Goal: Task Accomplishment & Management: Complete application form

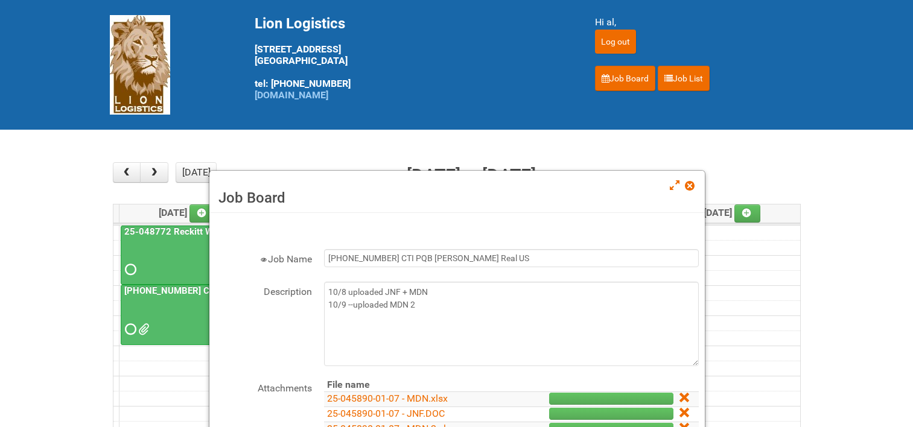
scroll to position [121, 0]
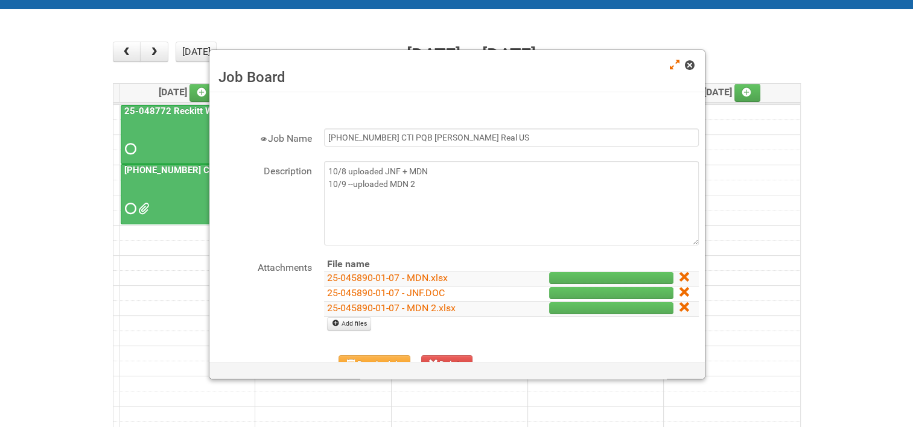
click at [690, 63] on span at bounding box center [689, 65] width 8 height 8
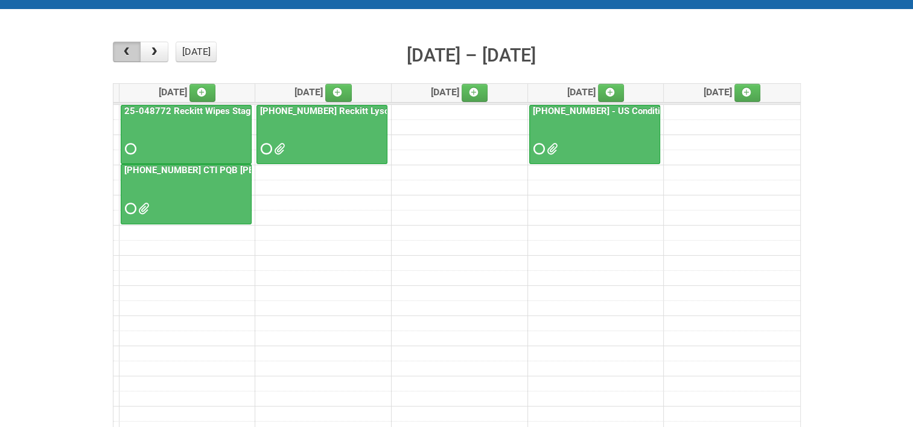
click at [124, 49] on span "button" at bounding box center [126, 52] width 11 height 10
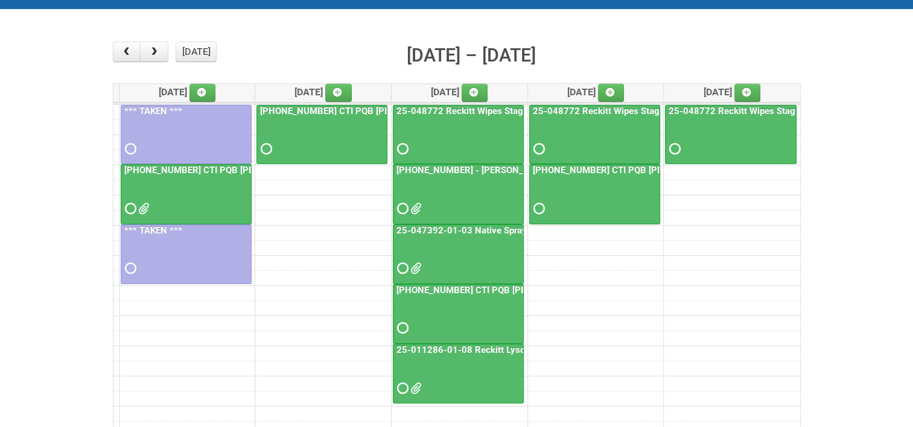
click at [483, 227] on link "25-047392-01-03 Native Spray Rapid Response" at bounding box center [495, 230] width 203 height 11
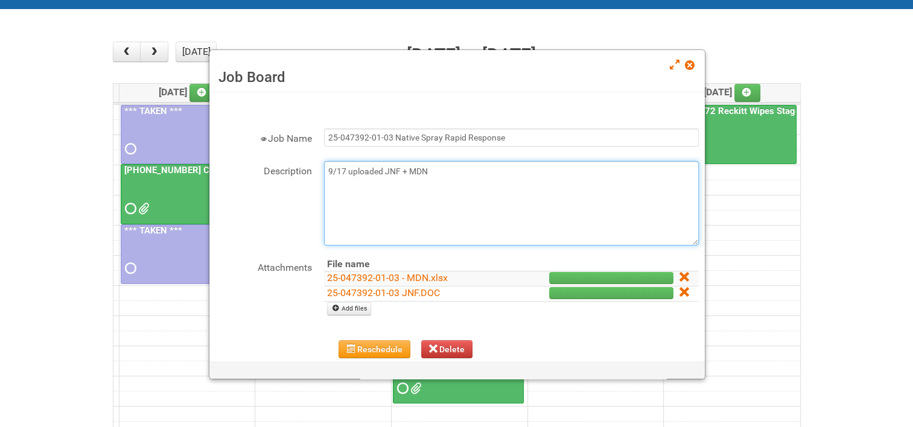
click at [444, 168] on textarea "9/17 uploaded JNF + MDN" at bounding box center [511, 203] width 375 height 84
type textarea "9/17 uploaded JNF + MDN 10/10 uploaded LPF + respondent letter"
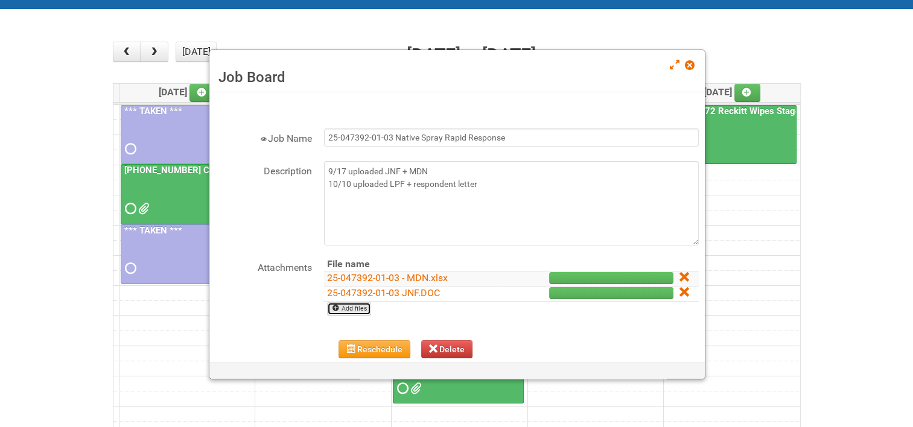
click at [348, 308] on link "Add files" at bounding box center [349, 308] width 44 height 13
type input "C:\fakepath\[PHONE_NUMBER] Native Spray.pdf"
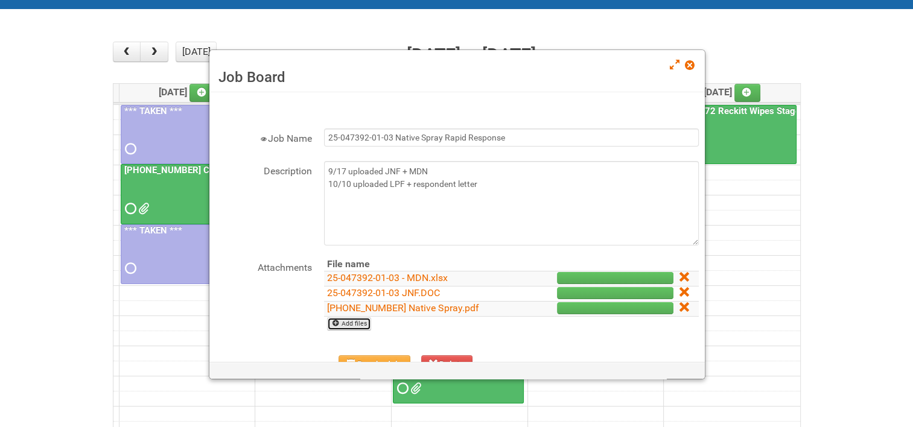
click at [346, 320] on link "Add files" at bounding box center [349, 323] width 44 height 13
type input "C:\fakepath\25-047392-01-03 - LPF.xlsx"
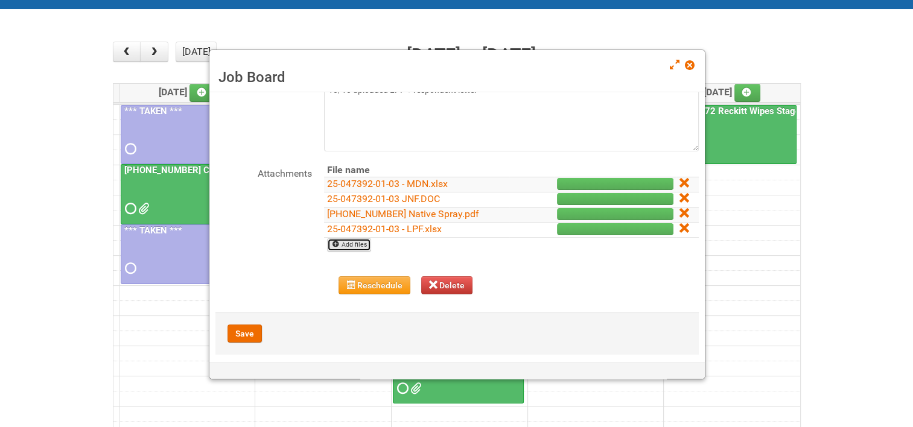
scroll to position [104, 0]
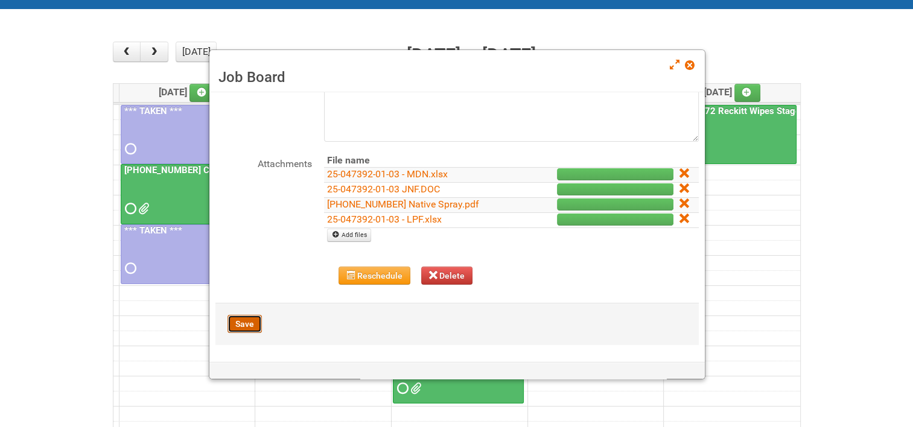
click at [256, 322] on button "Save" at bounding box center [244, 324] width 34 height 18
